Goal: Task Accomplishment & Management: Manage account settings

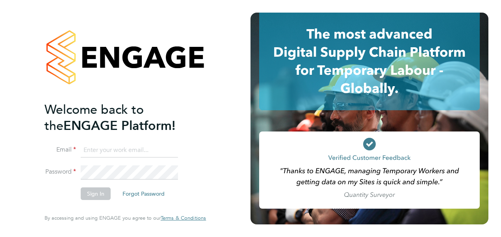
click at [170, 146] on input at bounding box center [129, 150] width 97 height 14
click at [119, 148] on input "[EMAIL_ADDRESS][PERSON_NAME][PERSON_NAME][DOMAIN_NAME]" at bounding box center [129, 150] width 97 height 14
click at [155, 146] on input "[EMAIL_ADDRESS][PERSON_NAME][DOMAIN_NAME]" at bounding box center [129, 150] width 97 height 14
type input "d"
type input "[PERSON_NAME][EMAIL_ADDRESS][PERSON_NAME][PERSON_NAME][DOMAIN_NAME]"
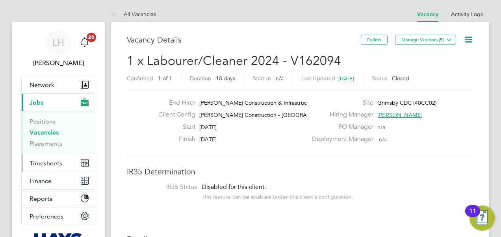
click at [63, 158] on button "Timesheets" at bounding box center [58, 162] width 73 height 17
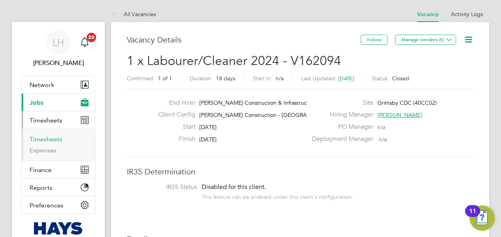
click at [56, 137] on link "Timesheets" at bounding box center [46, 138] width 33 height 7
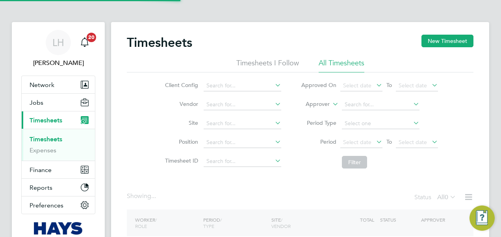
click at [331, 102] on icon at bounding box center [331, 101] width 0 height 7
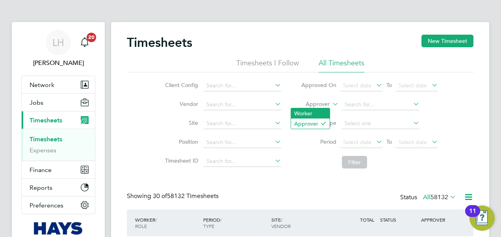
scroll to position [20, 68]
click at [326, 114] on li "Worker" at bounding box center [310, 113] width 39 height 10
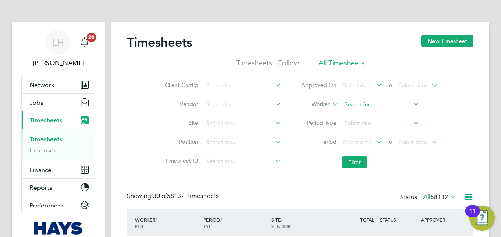
click at [357, 104] on input at bounding box center [381, 104] width 78 height 11
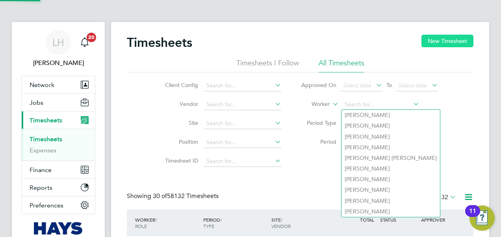
click at [434, 42] on button "New Timesheet" at bounding box center [447, 41] width 52 height 13
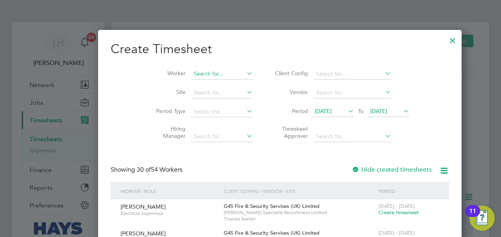
click at [191, 76] on input at bounding box center [222, 74] width 62 height 11
paste input "[PERSON_NAME]"
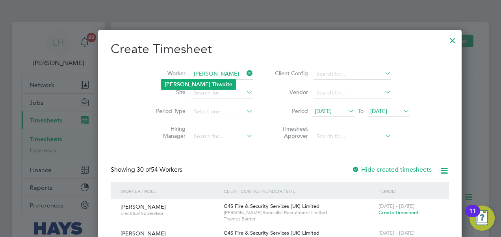
type input "[PERSON_NAME]"
click at [212, 86] on b "Thwaite" at bounding box center [222, 84] width 20 height 7
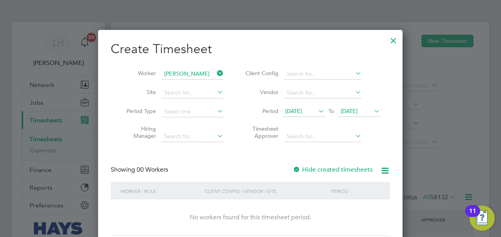
click at [317, 109] on icon at bounding box center [317, 111] width 0 height 11
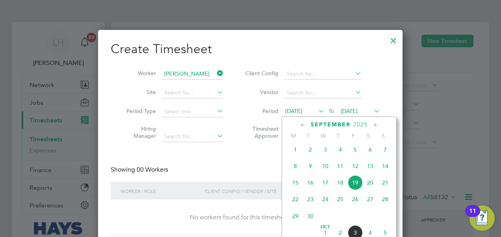
click at [373, 204] on span "27" at bounding box center [370, 199] width 15 height 15
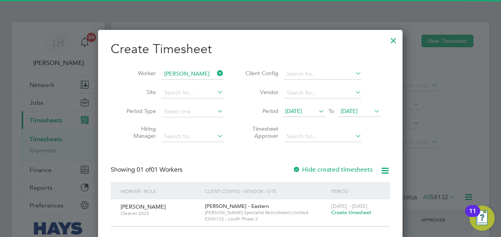
click at [355, 213] on span "Create timesheet" at bounding box center [351, 212] width 40 height 7
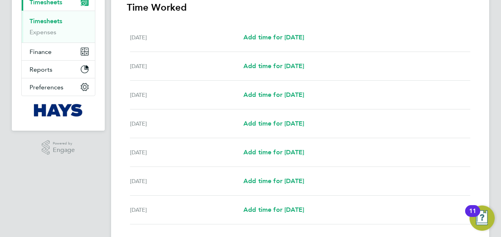
click at [283, 128] on div "[DATE] Add time for [DATE] Add time for [DATE]" at bounding box center [300, 123] width 340 height 29
click at [282, 126] on span "Add time for [DATE]" at bounding box center [273, 123] width 61 height 7
select select "30"
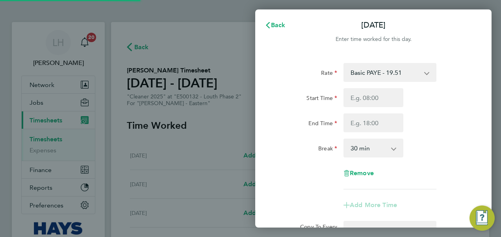
click at [343, 98] on div at bounding box center [373, 97] width 66 height 19
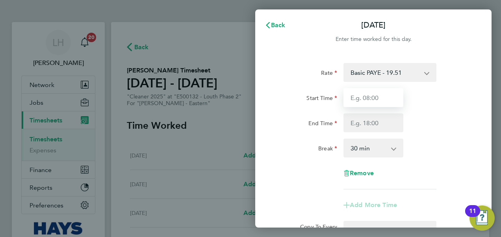
click at [372, 98] on input "Start Time" at bounding box center [373, 97] width 60 height 19
type input "10:00"
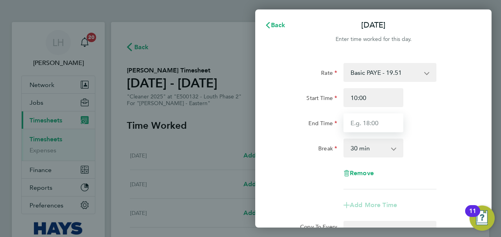
type input "12:00"
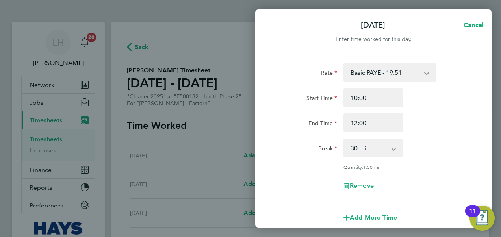
click at [374, 143] on select "0 min 15 min 30 min 45 min 60 min 75 min 90 min" at bounding box center [368, 147] width 49 height 17
select select "0"
click at [344, 139] on select "0 min 15 min 30 min 45 min 60 min 75 min 90 min" at bounding box center [368, 147] width 49 height 17
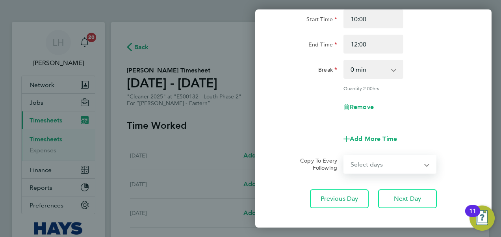
click at [400, 169] on select "Select days Day [DATE] [DATE] [DATE]" at bounding box center [385, 164] width 83 height 17
select select "THU"
click at [344, 156] on select "Select days Day [DATE] [DATE] [DATE]" at bounding box center [385, 164] width 83 height 17
select select "[DATE]"
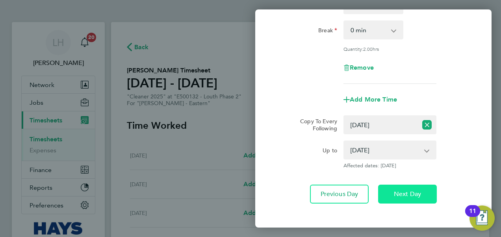
click at [408, 195] on span "Next Day" at bounding box center [407, 194] width 27 height 8
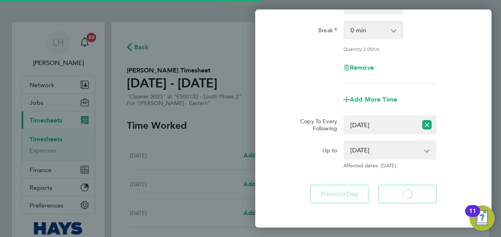
select select "30"
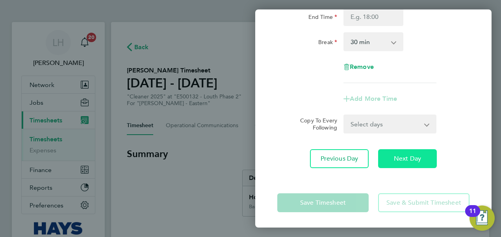
click at [408, 167] on button "Next Day" at bounding box center [407, 158] width 59 height 19
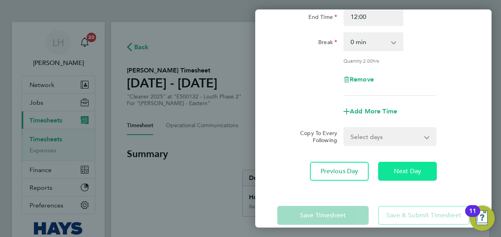
click at [408, 167] on span "Next Day" at bounding box center [407, 171] width 27 height 8
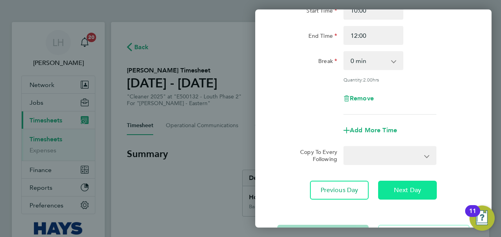
select select "30"
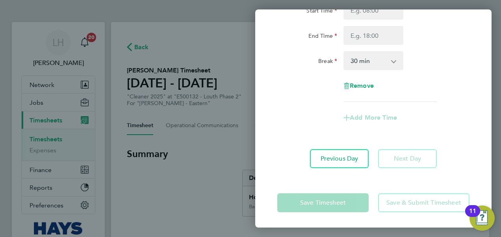
click at [408, 167] on app-form-button "Next Day" at bounding box center [404, 158] width 63 height 19
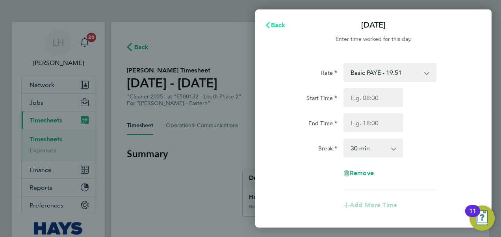
drag, startPoint x: 284, startPoint y: 30, endPoint x: 295, endPoint y: 53, distance: 26.1
click at [284, 29] on button "Back" at bounding box center [275, 25] width 37 height 16
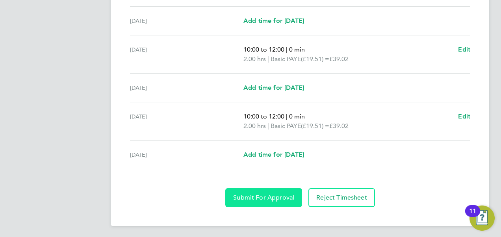
click at [276, 190] on button "Submit For Approval" at bounding box center [263, 197] width 77 height 19
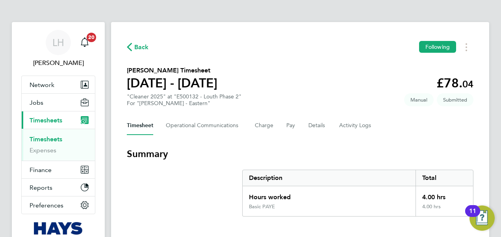
click at [146, 50] on span "Back" at bounding box center [141, 47] width 15 height 9
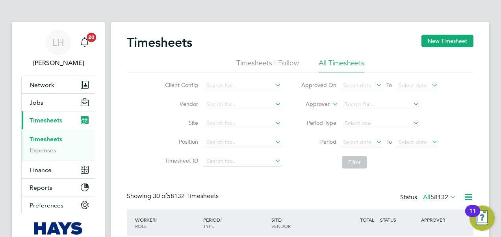
click at [320, 103] on label "Approver" at bounding box center [311, 104] width 35 height 8
click at [324, 112] on li "Worker" at bounding box center [310, 113] width 39 height 10
click at [347, 111] on li "Worker" at bounding box center [369, 104] width 157 height 19
click at [350, 107] on input at bounding box center [381, 104] width 78 height 11
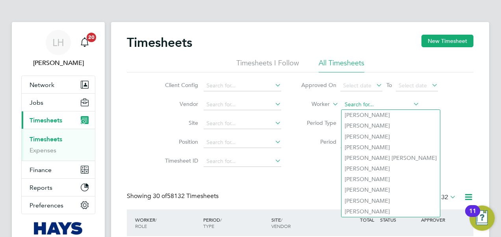
paste input "[PERSON_NAME]"
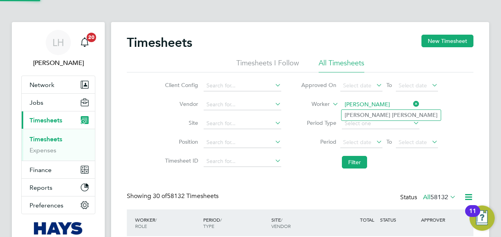
type input "[PERSON_NAME]"
click at [392, 117] on b "[PERSON_NAME]" at bounding box center [415, 115] width 46 height 7
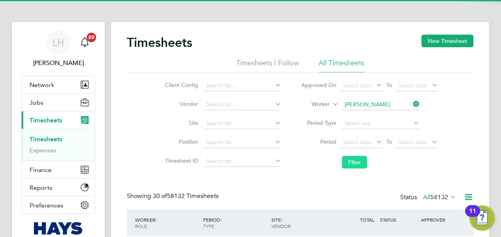
click at [349, 163] on button "Filter" at bounding box center [354, 162] width 25 height 13
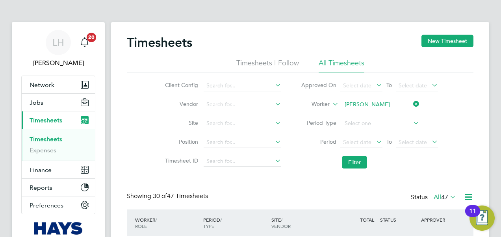
click at [237, 52] on div "Timesheets New Timesheet" at bounding box center [300, 47] width 346 height 24
